Goal: Information Seeking & Learning: Understand process/instructions

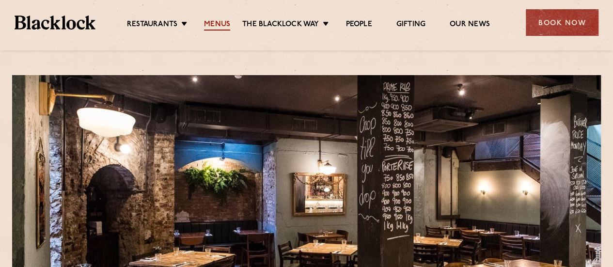
click at [209, 21] on link "Menus" at bounding box center [217, 25] width 26 height 11
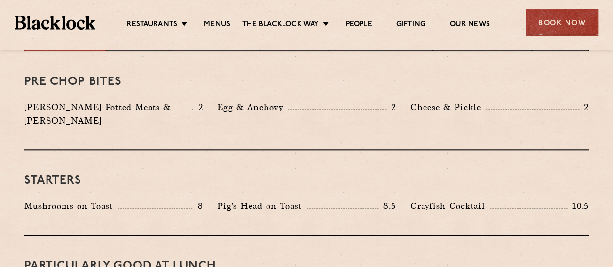
scroll to position [291, 0]
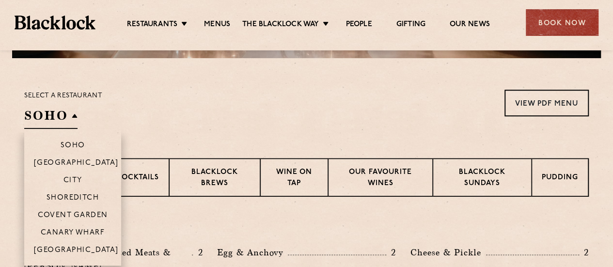
click at [36, 117] on h2 "SOHO" at bounding box center [50, 118] width 53 height 22
click at [74, 185] on p "City" at bounding box center [72, 181] width 19 height 10
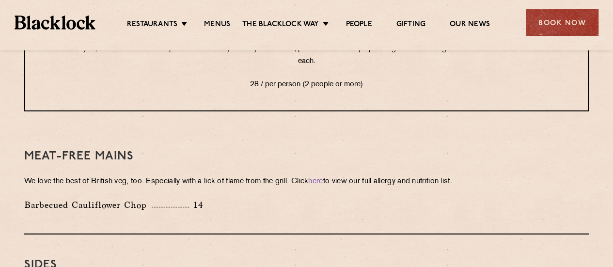
scroll to position [1357, 0]
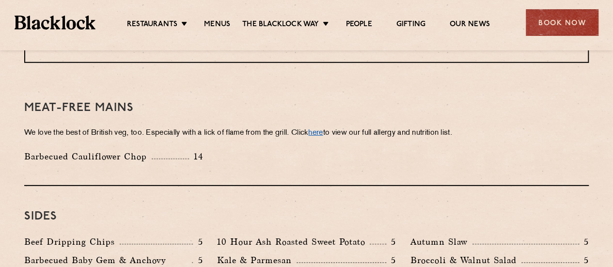
click at [323, 129] on link "here" at bounding box center [315, 132] width 15 height 7
